Goal: Information Seeking & Learning: Learn about a topic

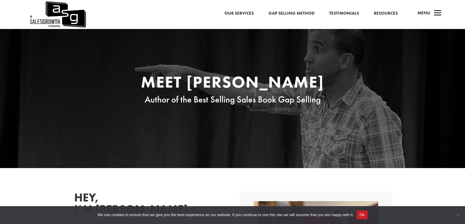
drag, startPoint x: 365, startPoint y: 214, endPoint x: 368, endPoint y: 211, distance: 4.6
click at [365, 214] on button "Ok" at bounding box center [362, 215] width 11 height 9
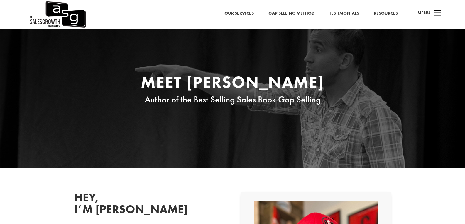
click at [243, 14] on link "Our Services" at bounding box center [238, 14] width 29 height 8
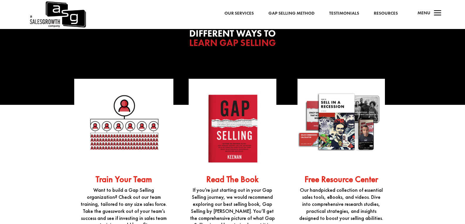
scroll to position [1496, 0]
